Goal: Task Accomplishment & Management: Use online tool/utility

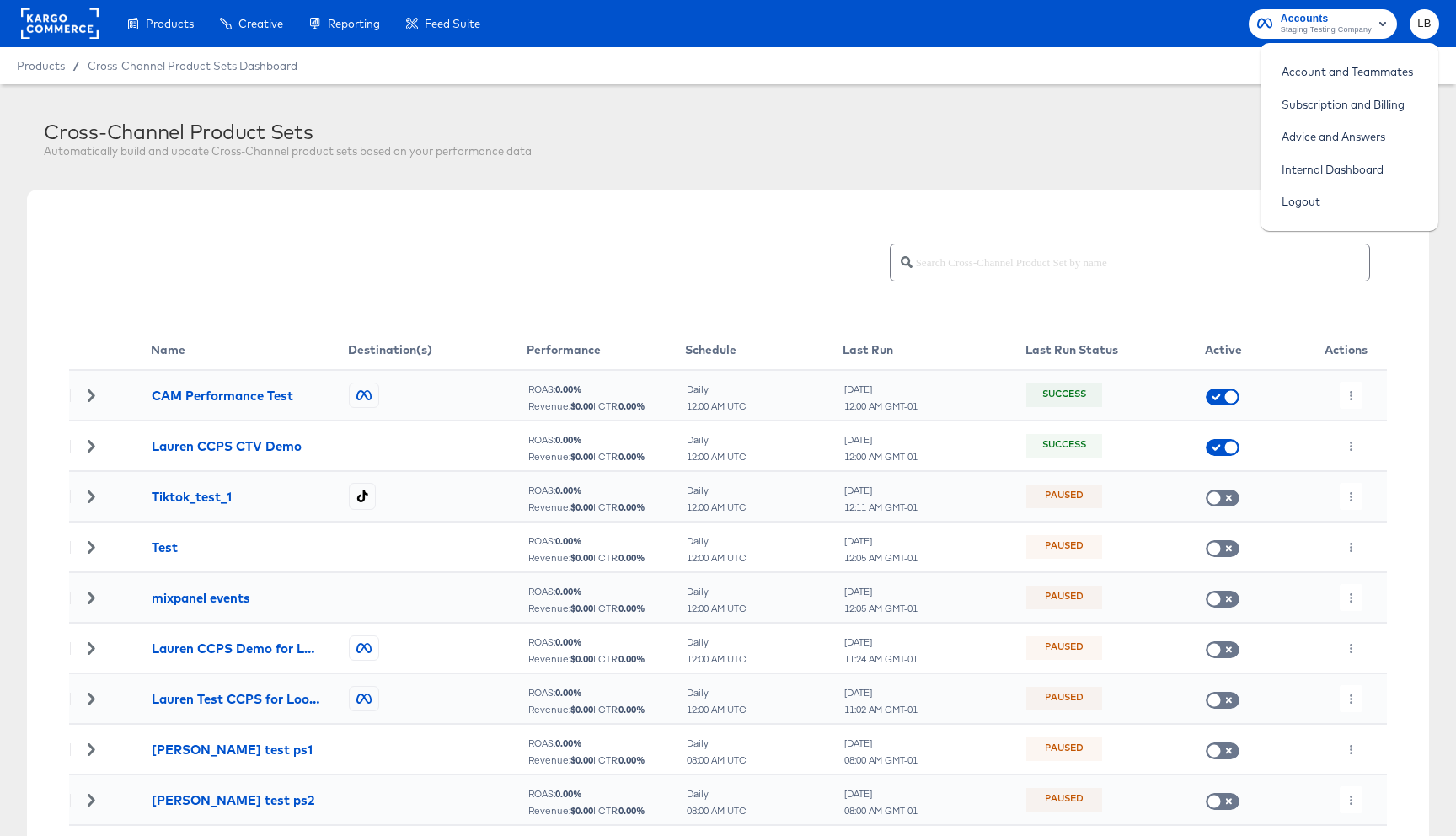
click at [1098, 146] on div "Cross-Channel Product Sets Automatically build and update Cross-Channel product…" at bounding box center [736, 142] width 1385 height 44
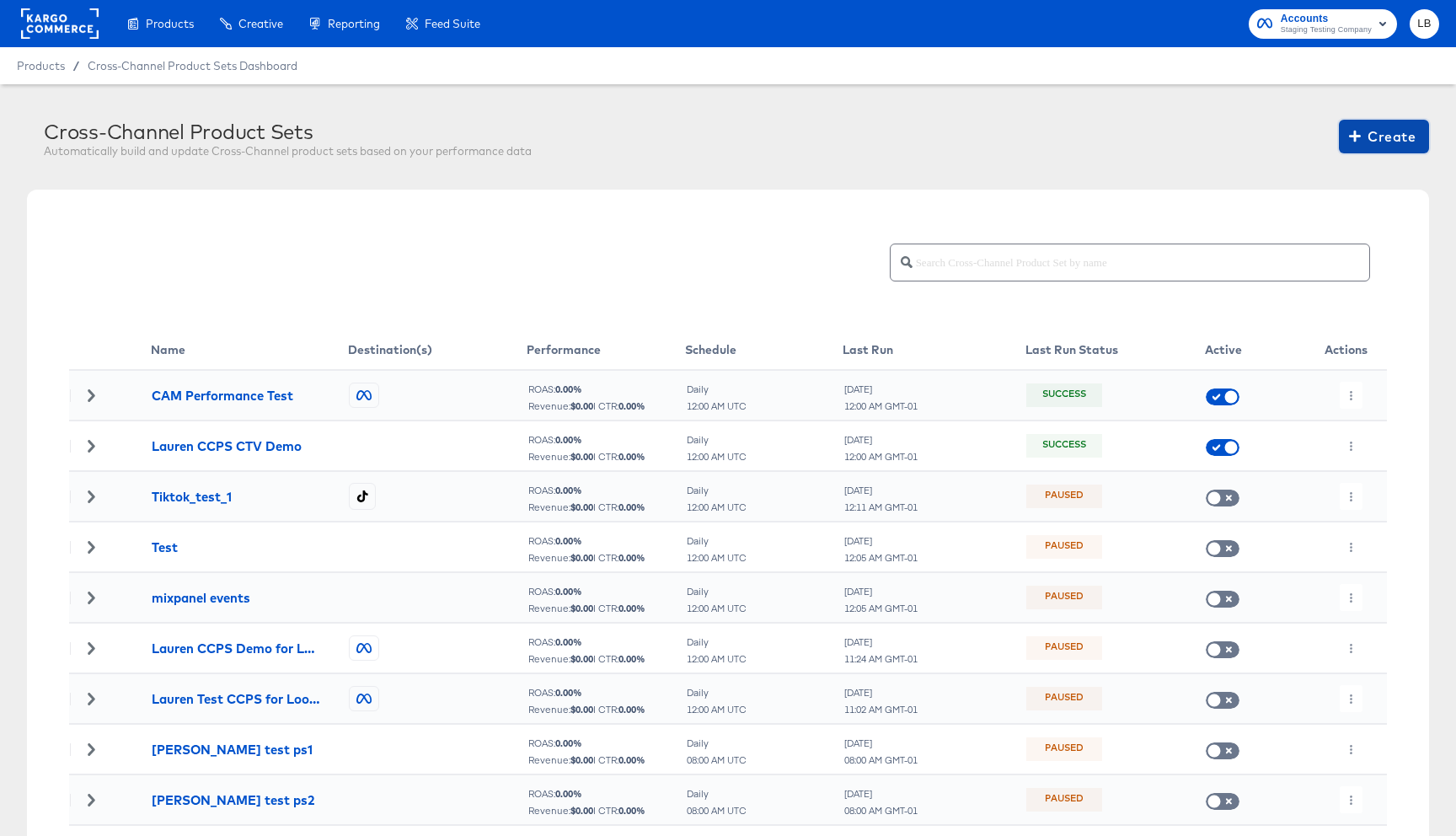
click at [1395, 141] on span "Create" at bounding box center [1383, 137] width 63 height 24
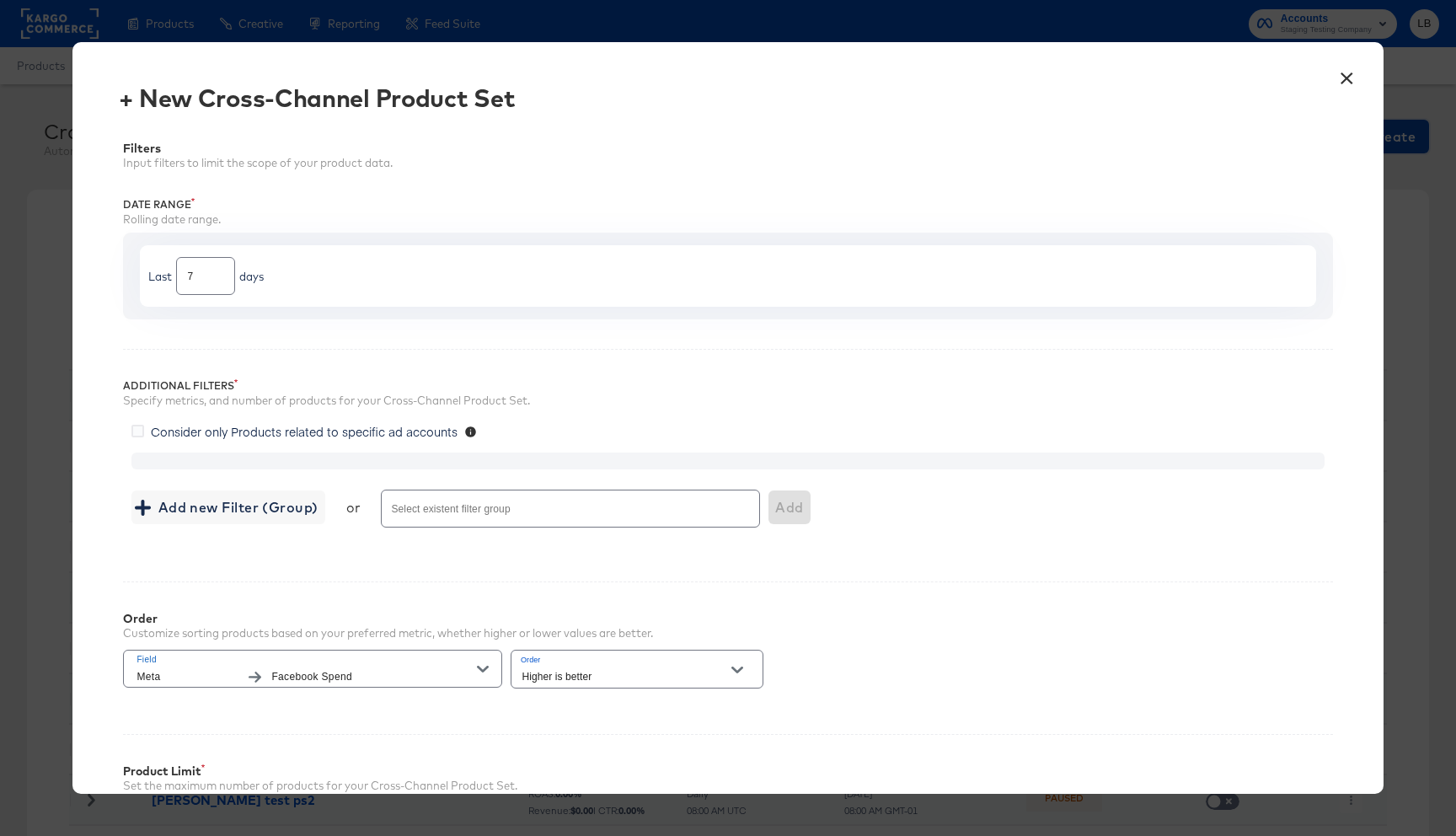
scroll to position [203, 0]
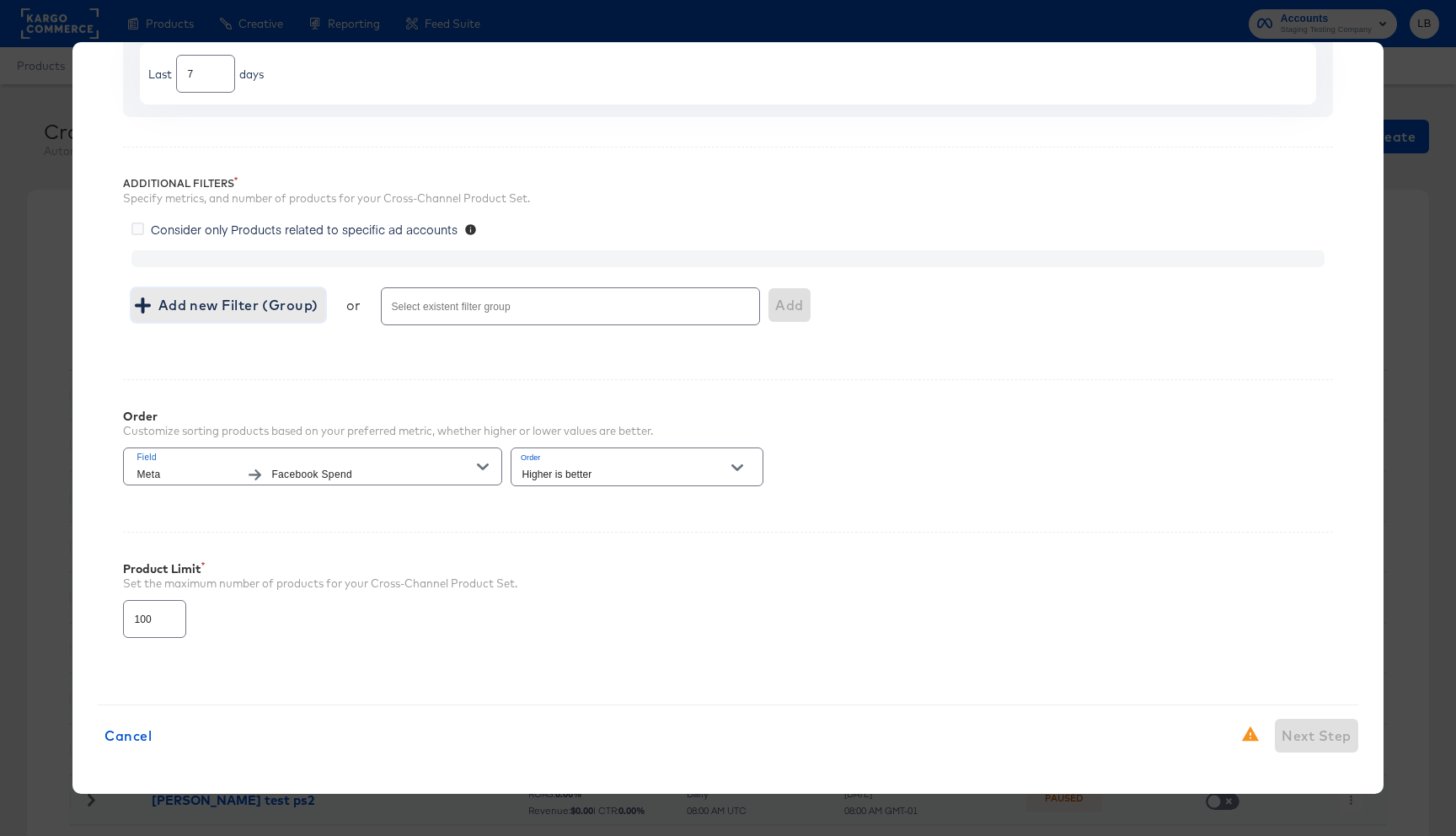
click at [192, 304] on span "Add new Filter (Group)" at bounding box center [228, 305] width 180 height 24
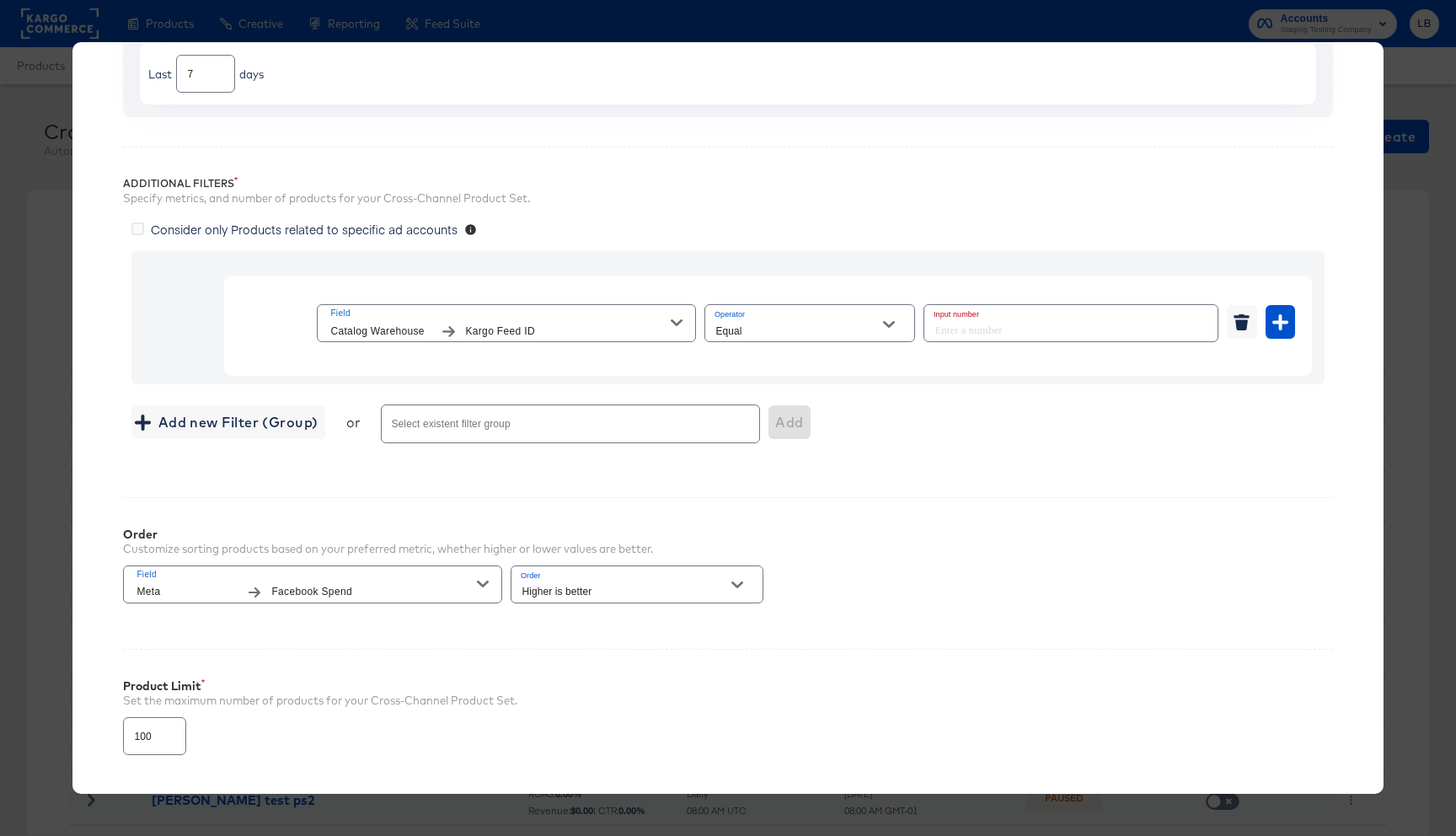
click at [970, 329] on input "number" at bounding box center [1066, 323] width 283 height 36
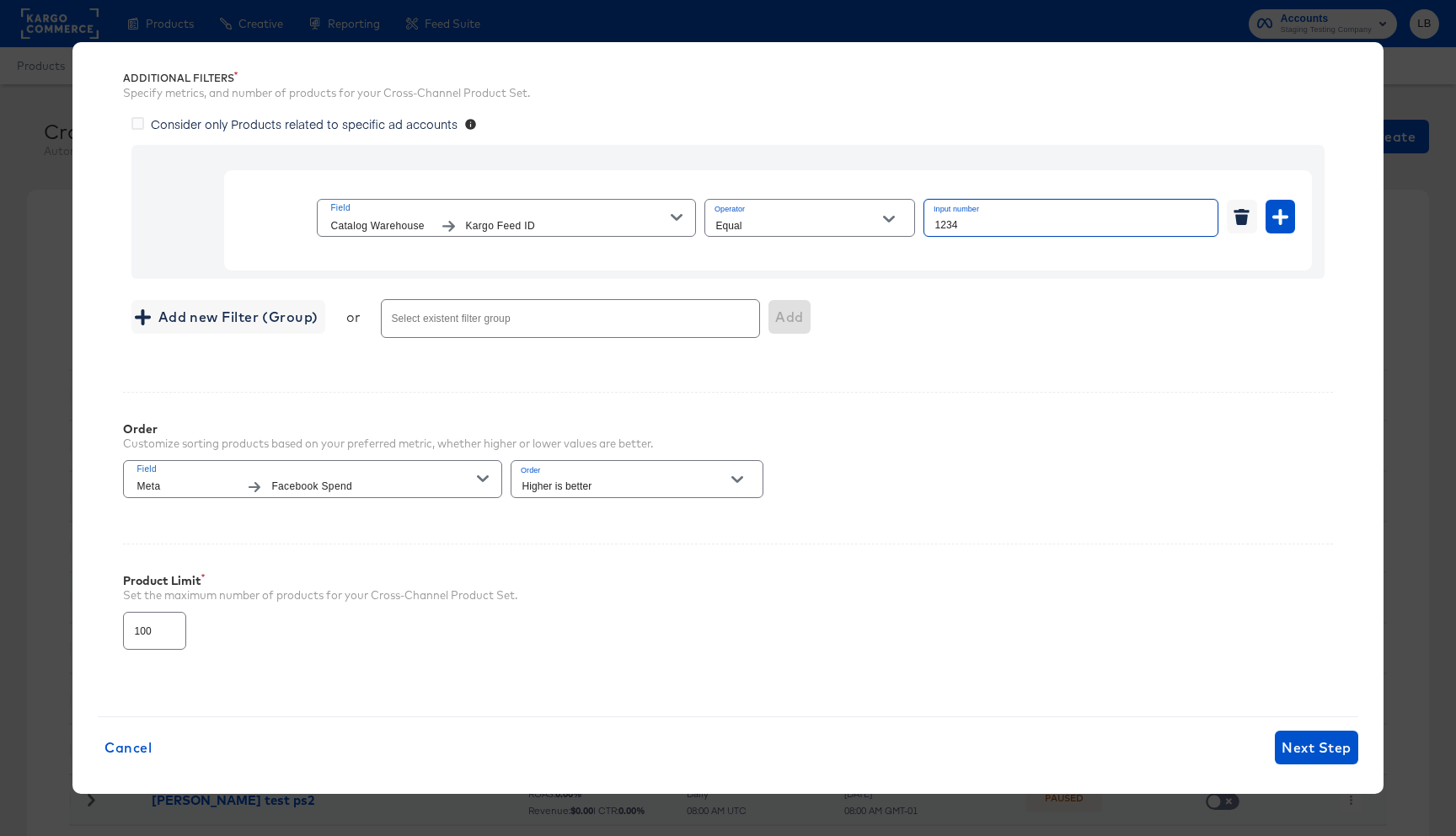
scroll to position [320, 0]
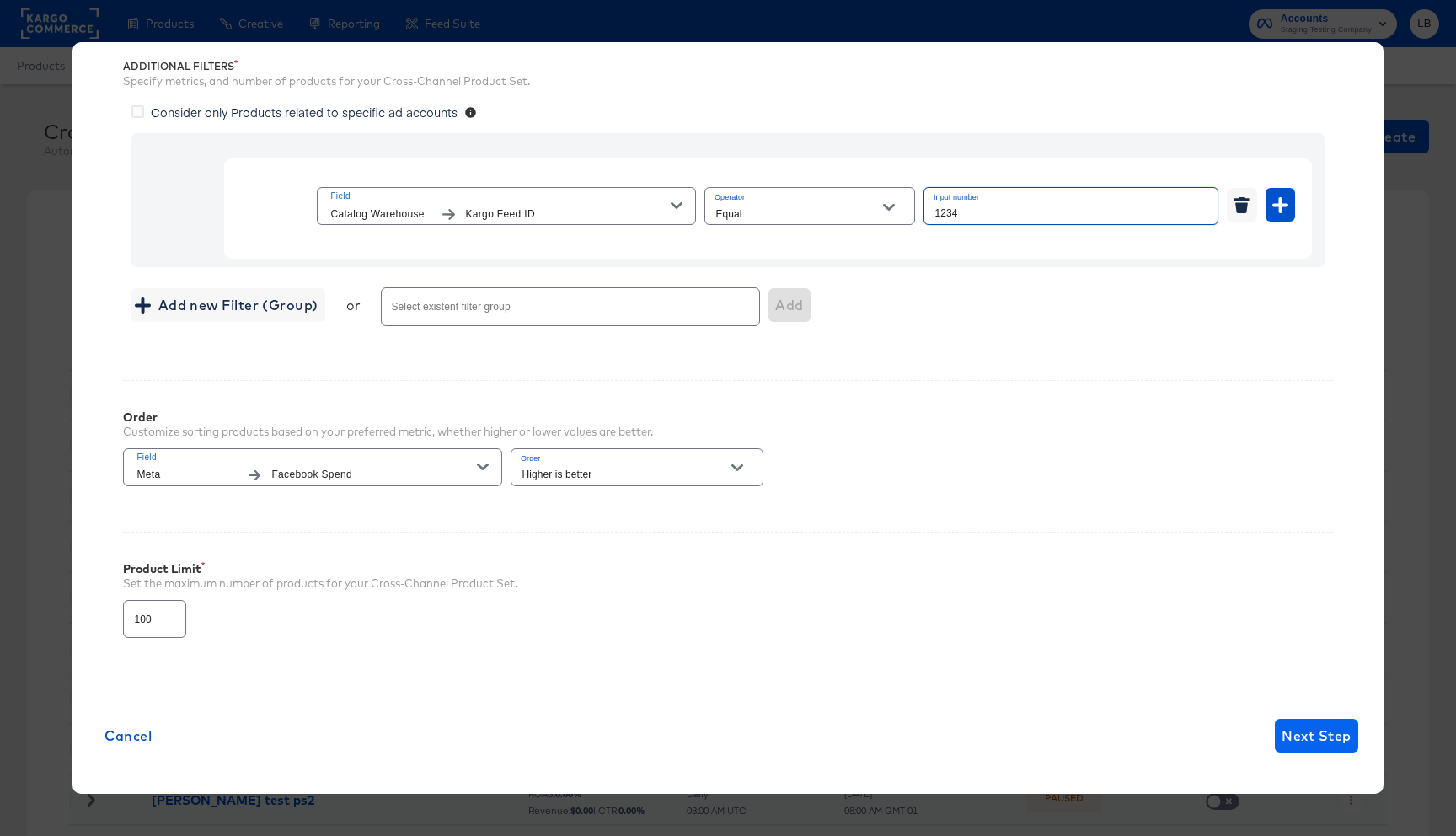
type input "1234"
click at [1288, 734] on span "Next Step" at bounding box center [1315, 736] width 69 height 24
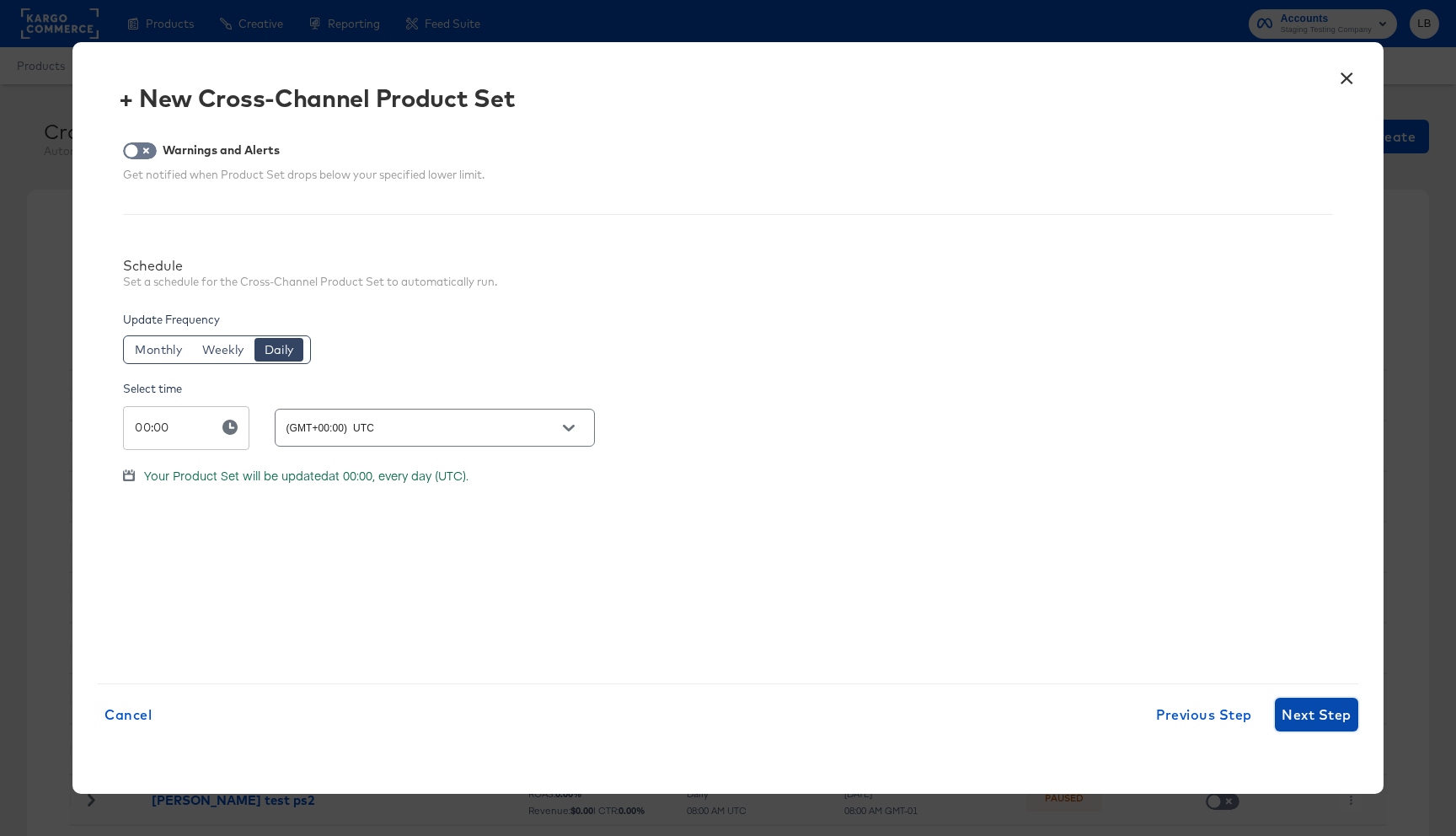
click at [1319, 714] on span "Next Step" at bounding box center [1315, 715] width 69 height 24
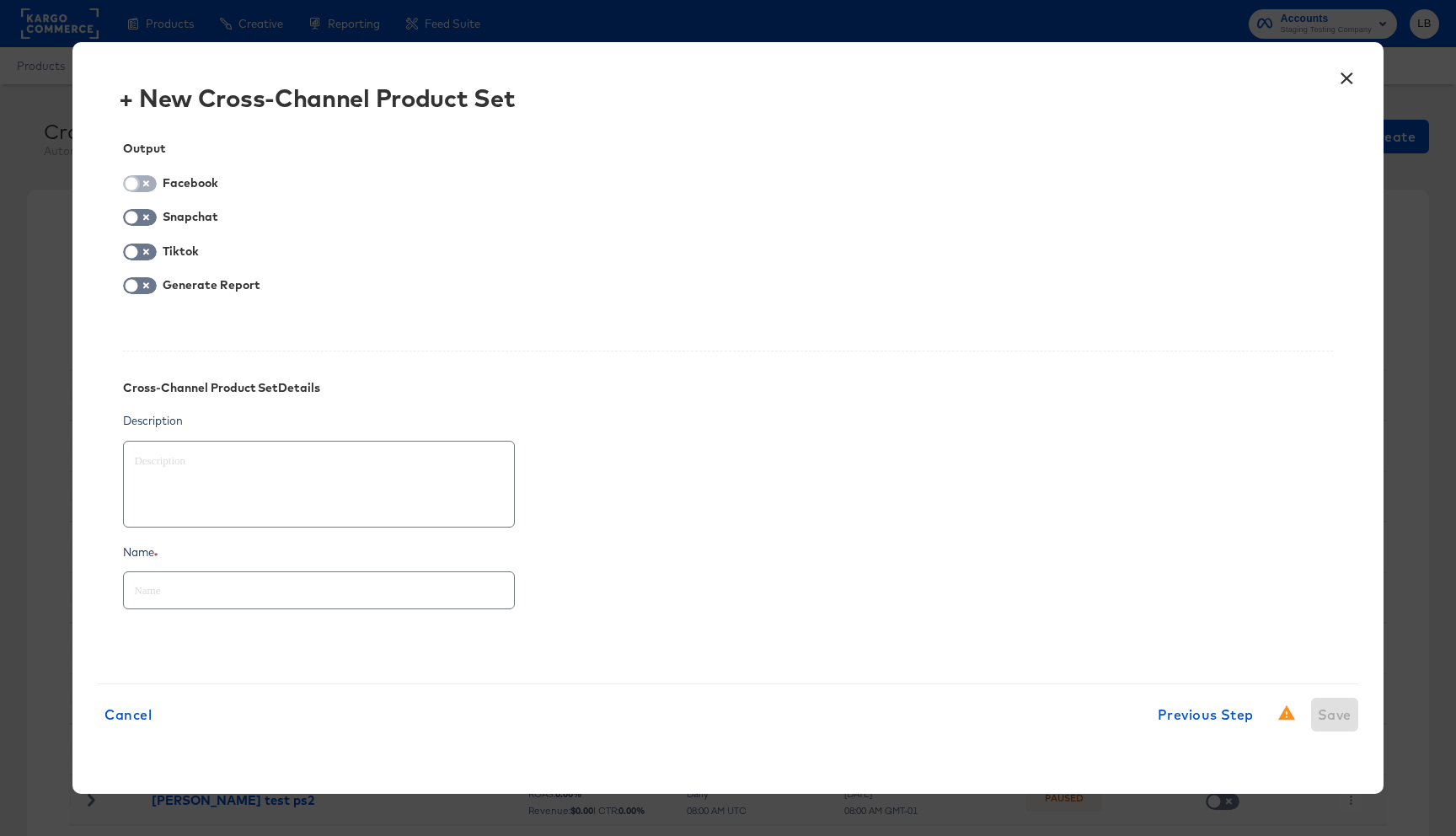
click at [130, 180] on input "checkbox" at bounding box center [131, 188] width 50 height 17
checkbox input "true"
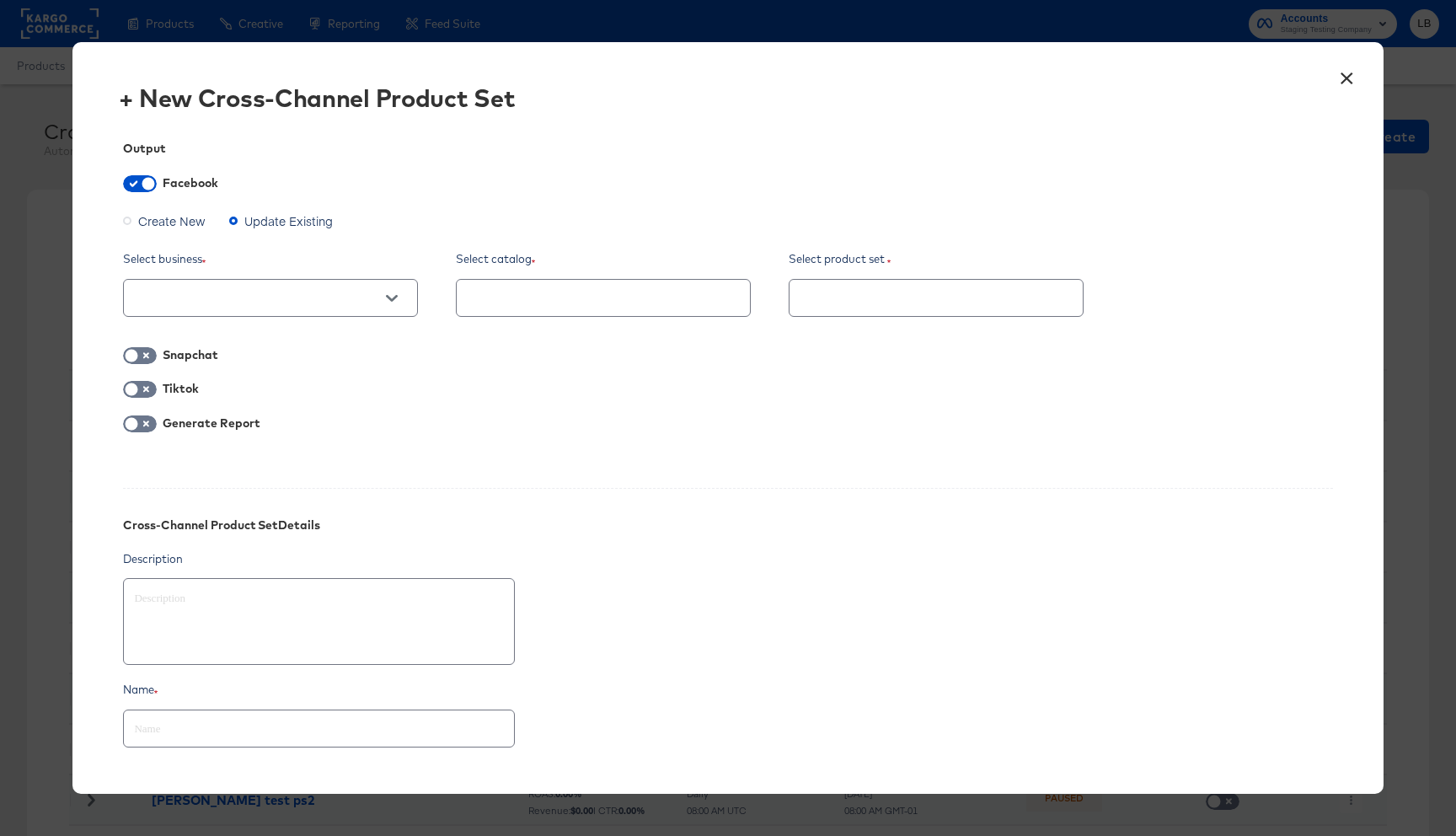
click at [384, 306] on button "Open" at bounding box center [392, 298] width 26 height 26
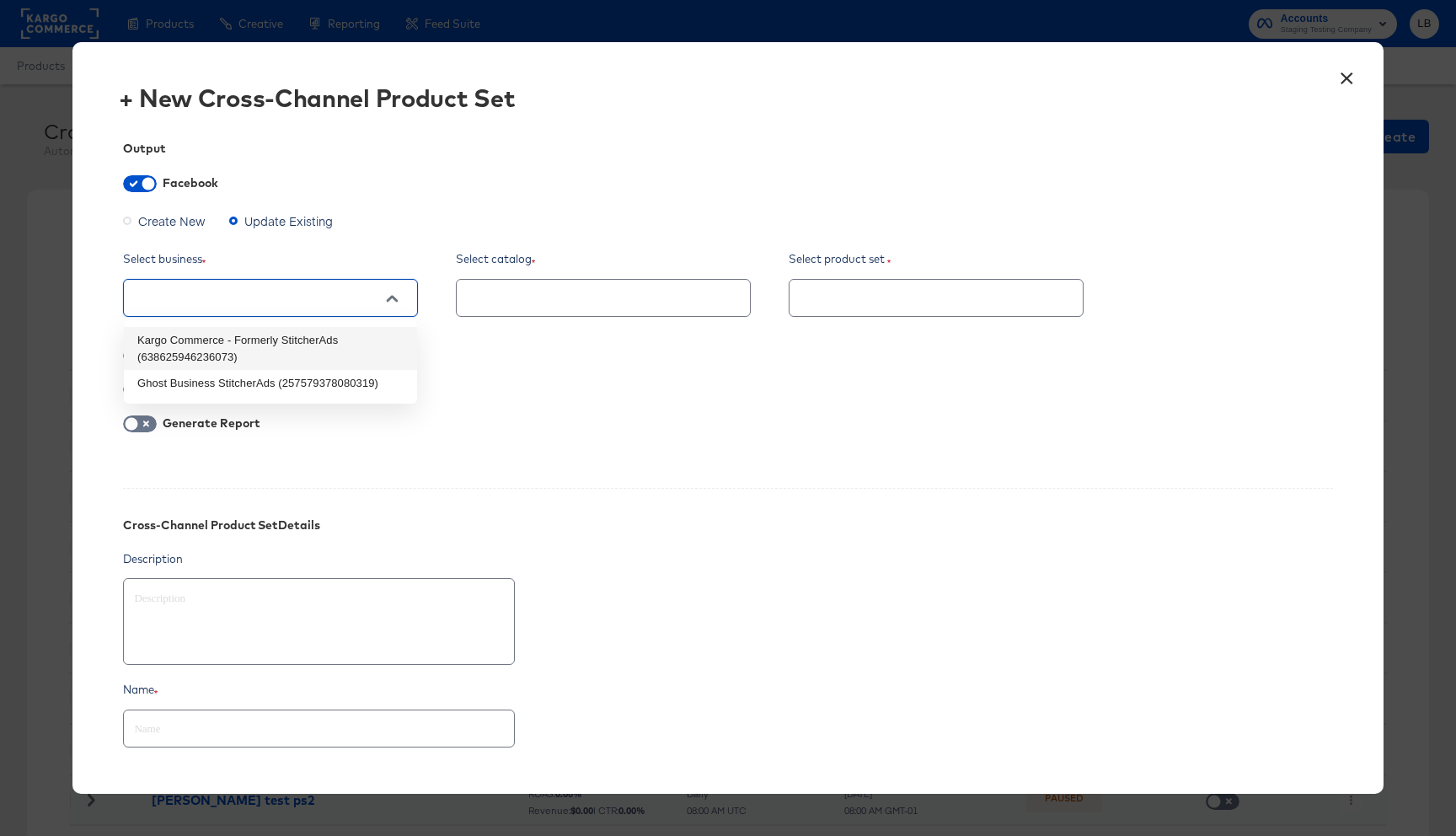
click at [344, 338] on li "Kargo Commerce - Formerly StitcherAds (638625946236073)" at bounding box center [270, 348] width 293 height 43
type textarea "x"
type input "Kargo Commerce - Formerly StitcherAds (638625946236073)"
